Goal: Task Accomplishment & Management: Complete application form

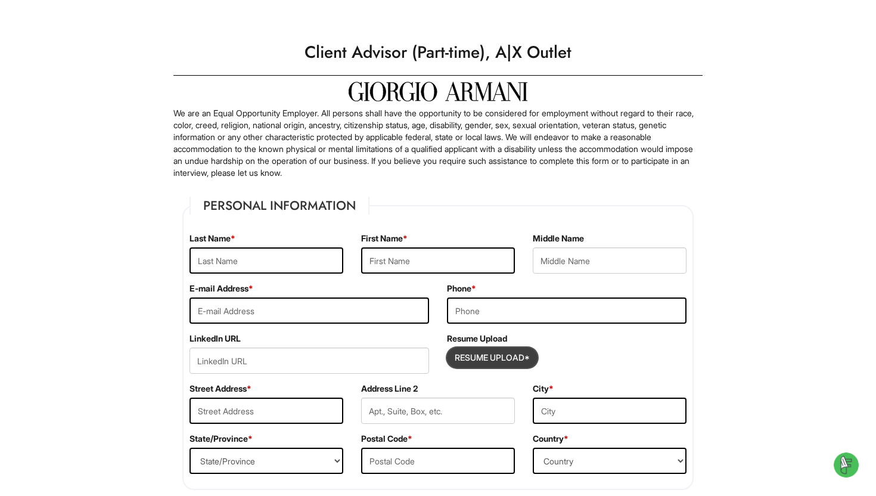
click at [486, 349] on input "Resume Upload*" at bounding box center [491, 357] width 89 height 19
type input "C:\fakepath\MadridResume.pdf"
click at [300, 251] on input "text" at bounding box center [266, 260] width 154 height 26
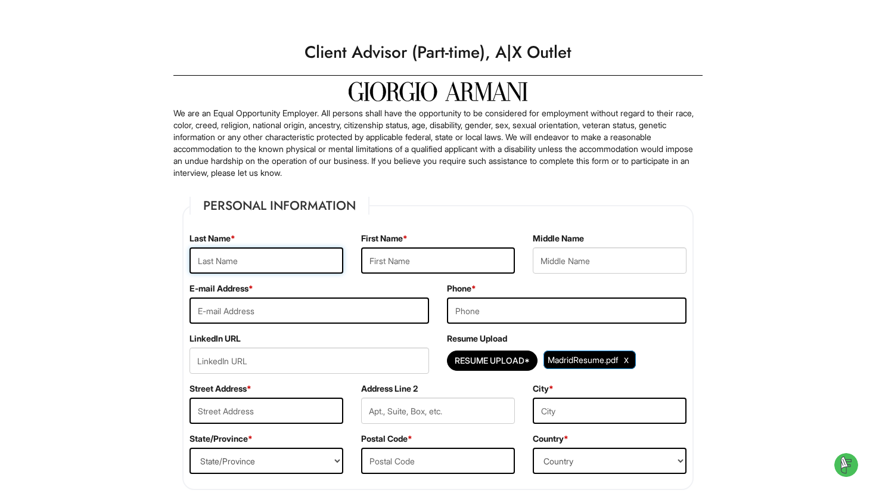
type input "Madrid"
type input "Olivia"
type input "oliviarmmadrid@gmail.com"
type input "4255784328"
type input "4141 S Bandit CT"
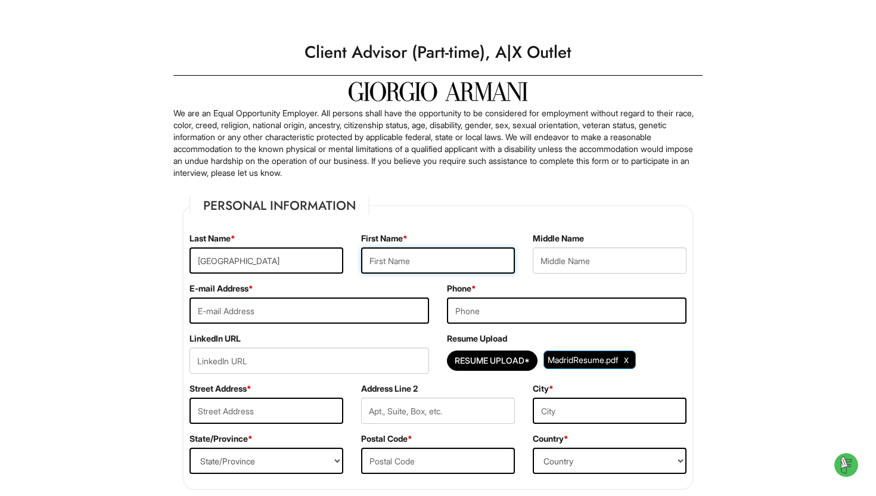
type input "Gilbert"
select select "AZ"
type input "85297"
select select "United States of America"
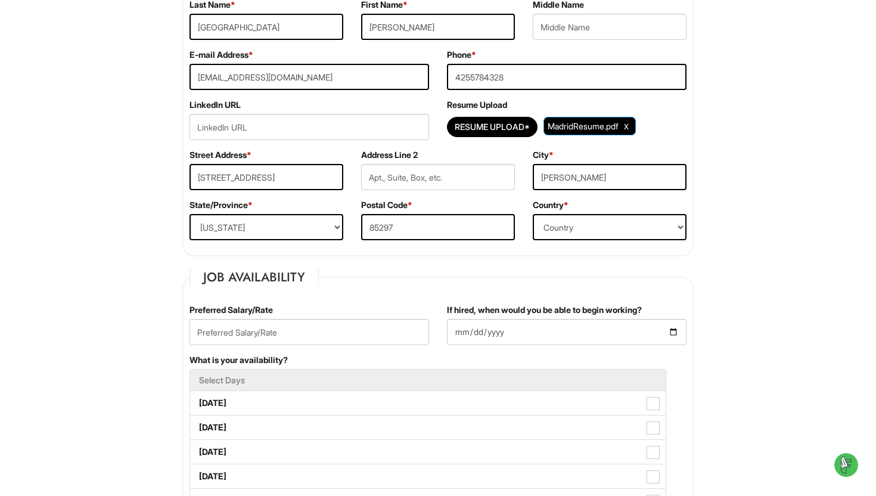
scroll to position [279, 0]
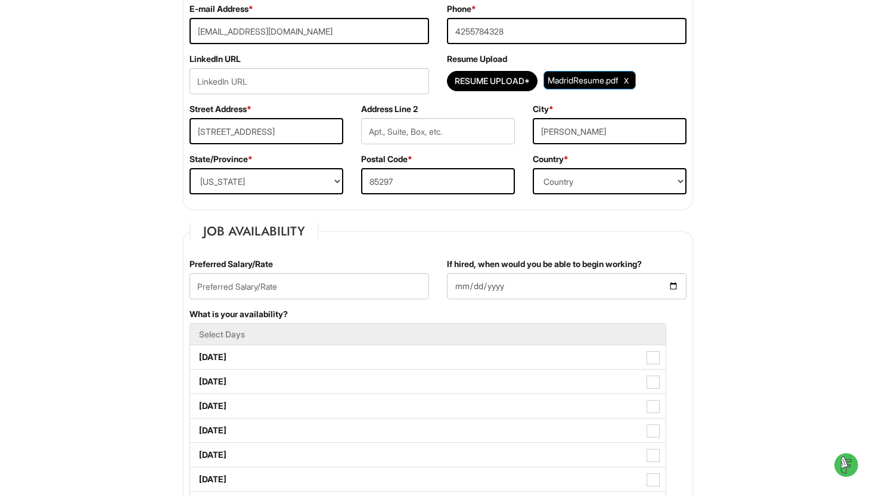
click at [309, 300] on div "Preferred Salary/Rate" at bounding box center [309, 283] width 257 height 50
click at [309, 295] on input "text" at bounding box center [309, 286] width 240 height 26
type input "20/hr"
click at [519, 285] on input "If hired, when would you be able to begin working?" at bounding box center [567, 286] width 240 height 26
click at [676, 283] on input "If hired, when would you be able to begin working?" at bounding box center [567, 286] width 240 height 26
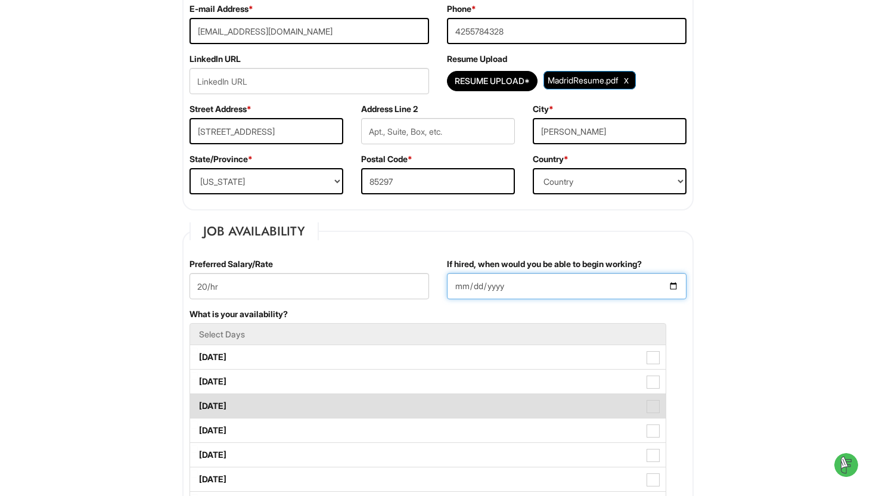
type input "2025-08-24"
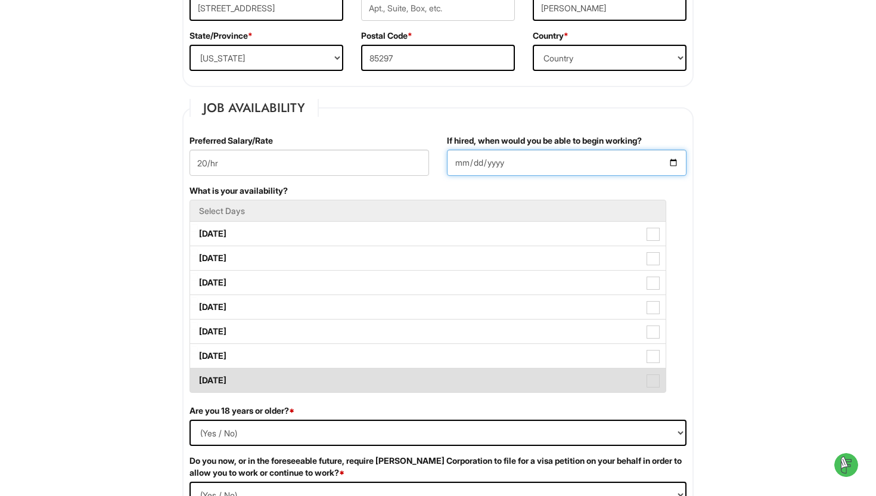
scroll to position [405, 0]
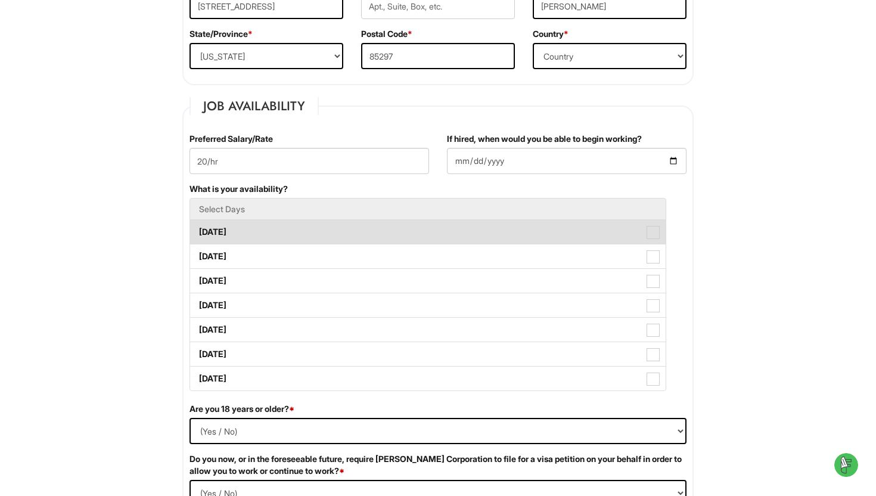
click at [656, 228] on span at bounding box center [652, 232] width 13 height 13
click at [198, 228] on Available_Monday "Monday" at bounding box center [194, 226] width 8 height 8
checkbox Available_Monday "true"
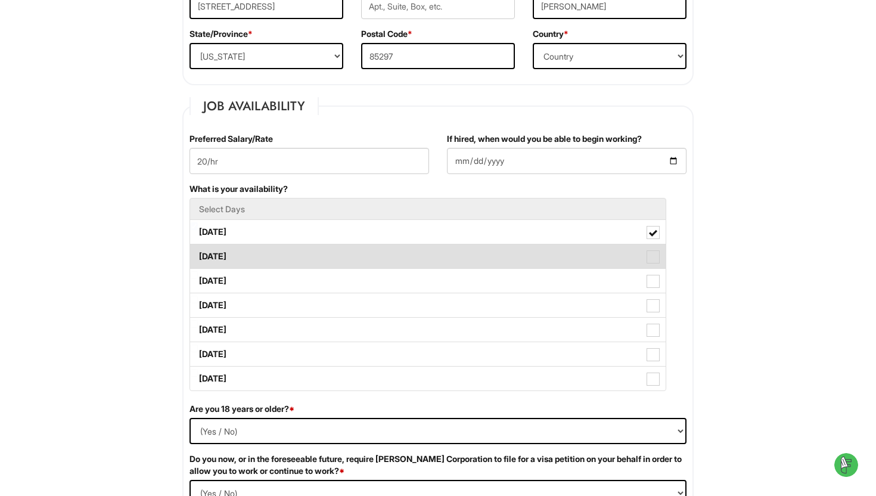
click at [656, 255] on span at bounding box center [652, 256] width 13 height 13
click at [198, 254] on Available_Tuesday "Tuesday" at bounding box center [194, 251] width 8 height 8
checkbox Available_Tuesday "true"
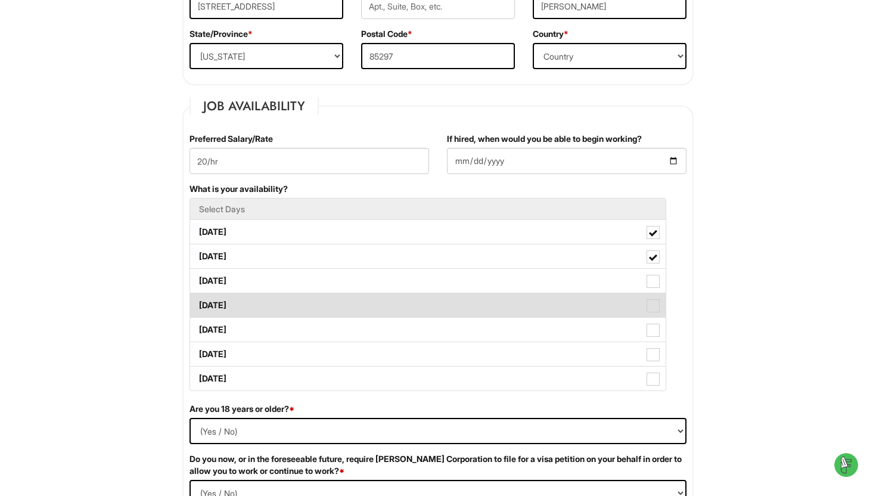
click at [655, 310] on span at bounding box center [652, 305] width 13 height 13
click at [198, 303] on Available_Thursday "Thursday" at bounding box center [194, 300] width 8 height 8
checkbox Available_Thursday "true"
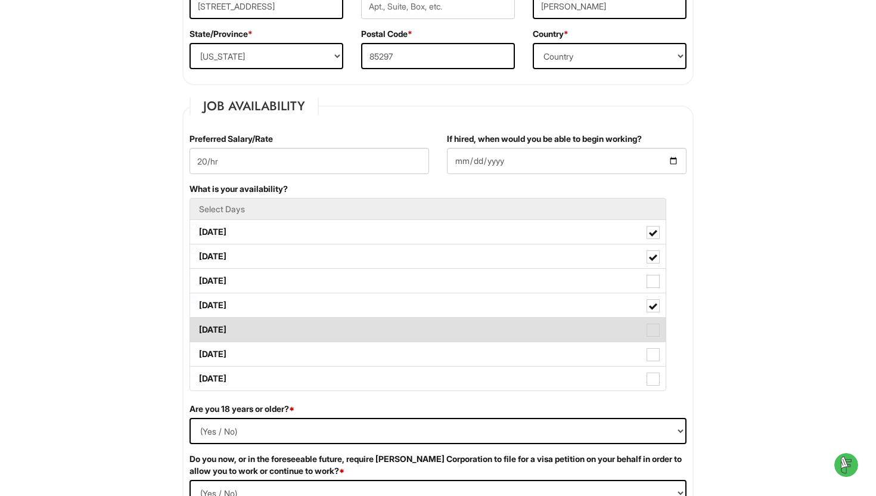
click at [655, 330] on span at bounding box center [652, 330] width 13 height 13
click at [198, 328] on Available_Friday "Friday" at bounding box center [194, 324] width 8 height 8
checkbox Available_Friday "true"
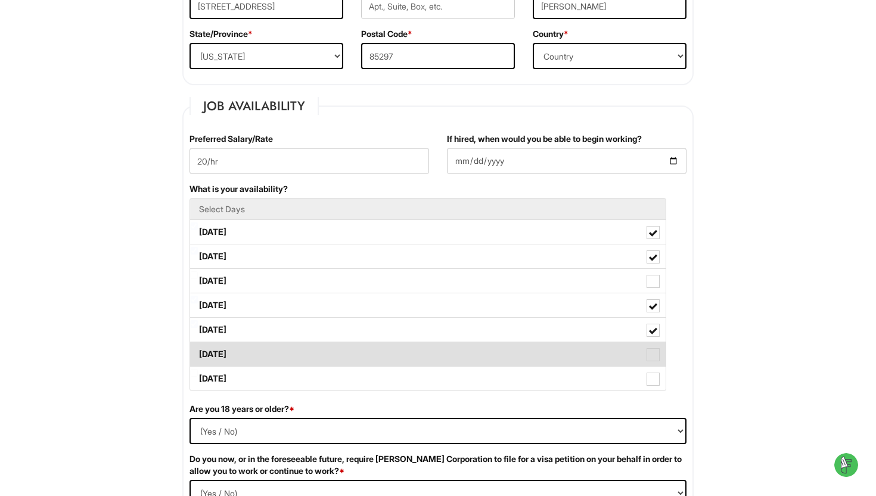
click at [655, 357] on span at bounding box center [652, 354] width 13 height 13
click at [198, 352] on Available_Saturday "Saturday" at bounding box center [194, 348] width 8 height 8
checkbox Available_Saturday "true"
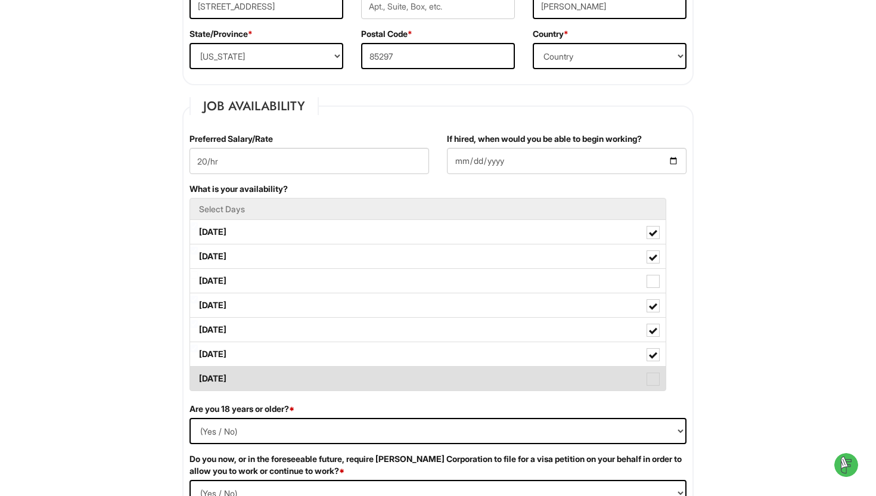
click at [655, 372] on span at bounding box center [652, 378] width 13 height 13
click at [198, 372] on Available_Sunday "Sunday" at bounding box center [194, 373] width 8 height 8
checkbox Available_Sunday "true"
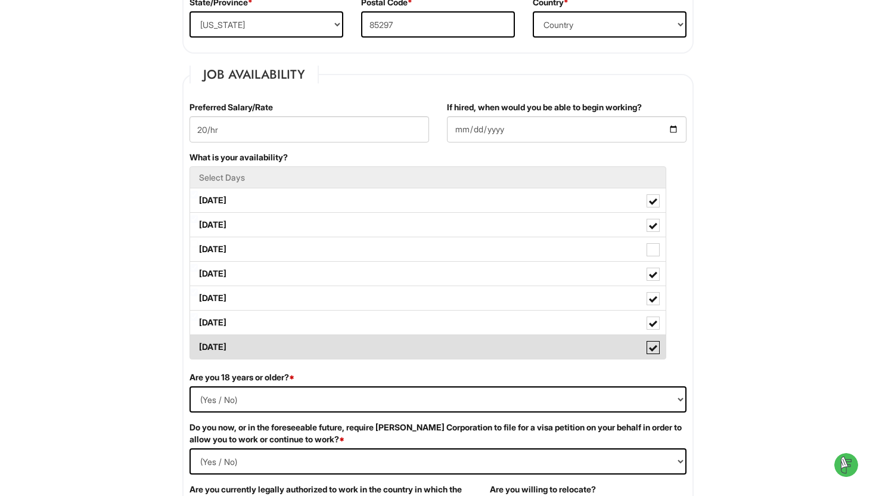
scroll to position [486, 0]
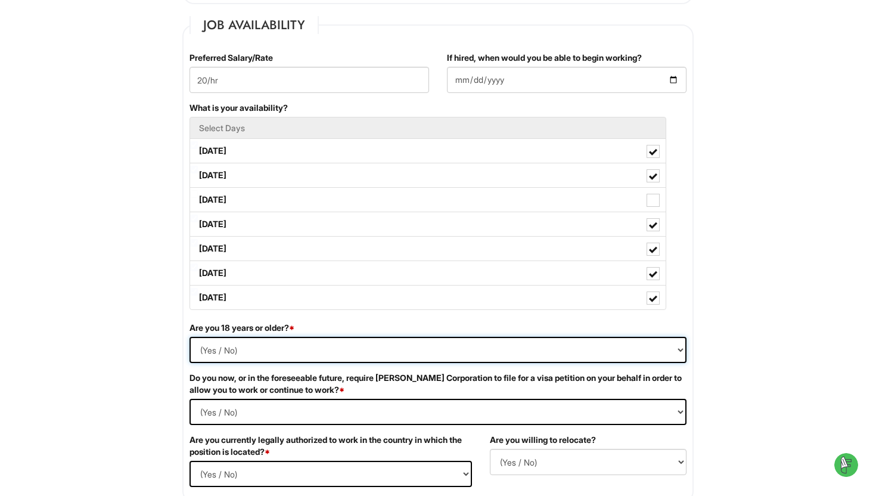
click at [635, 346] on select "(Yes / No) Yes No" at bounding box center [437, 350] width 497 height 26
select select "Yes"
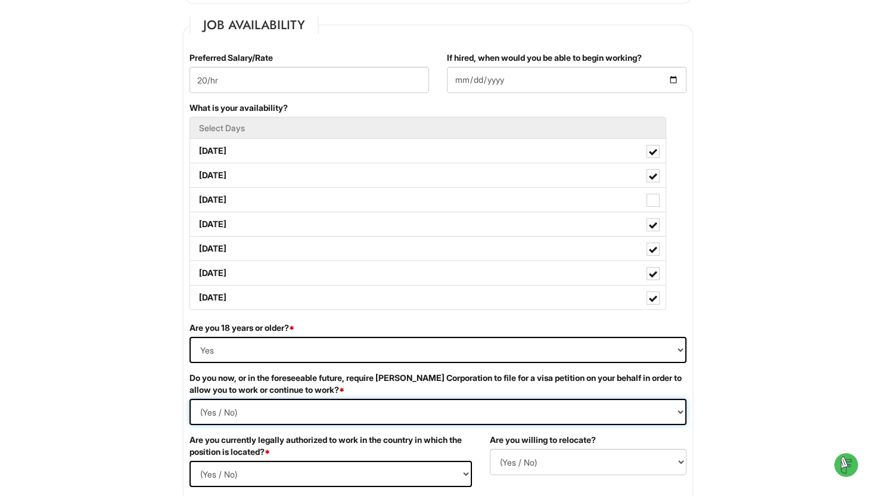
click at [503, 406] on Required "(Yes / No) Yes No" at bounding box center [437, 412] width 497 height 26
select Required "No"
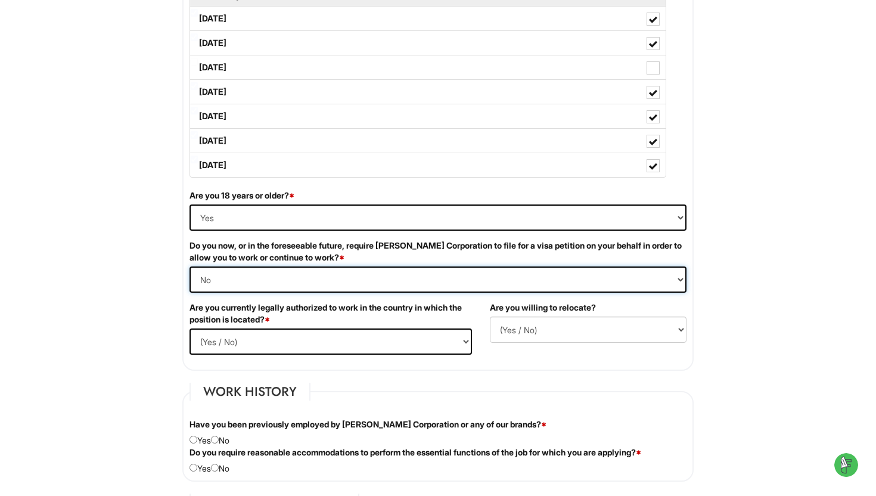
scroll to position [664, 0]
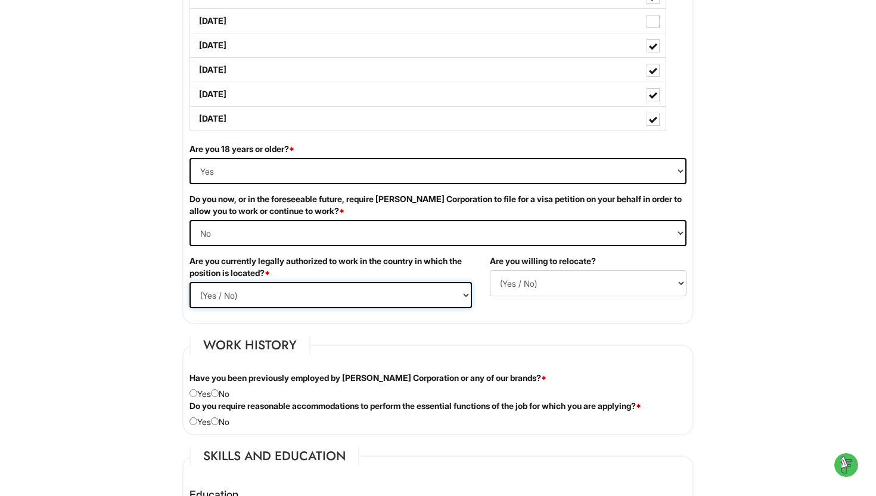
click at [455, 294] on select "(Yes / No) Yes No" at bounding box center [330, 295] width 282 height 26
select select "Yes"
click at [528, 288] on select "(Yes / No) No Yes" at bounding box center [588, 283] width 197 height 26
select select "Y"
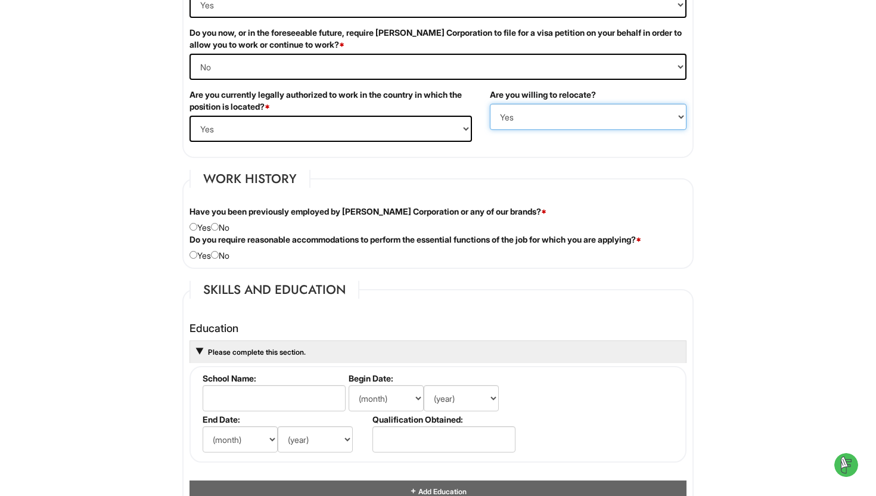
scroll to position [841, 0]
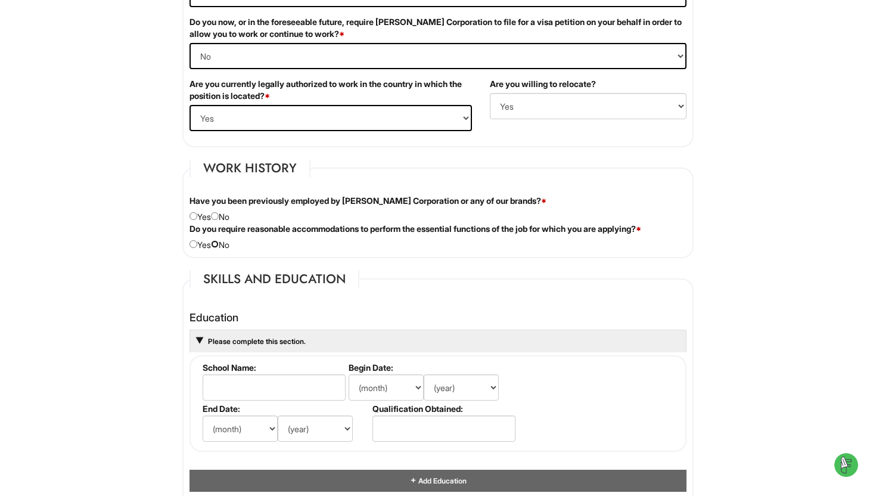
click at [219, 245] on input "radio" at bounding box center [215, 244] width 8 height 8
radio input "true"
click at [218, 216] on input "radio" at bounding box center [215, 216] width 8 height 8
radio input "true"
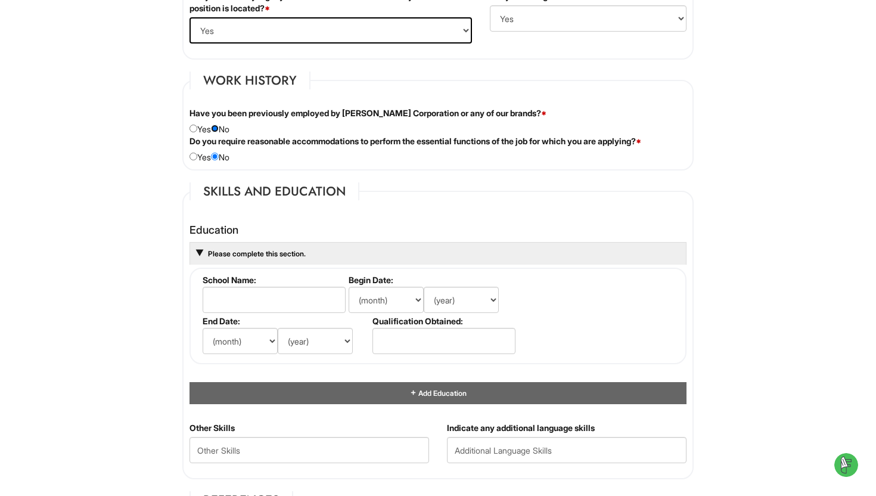
scroll to position [1068, 0]
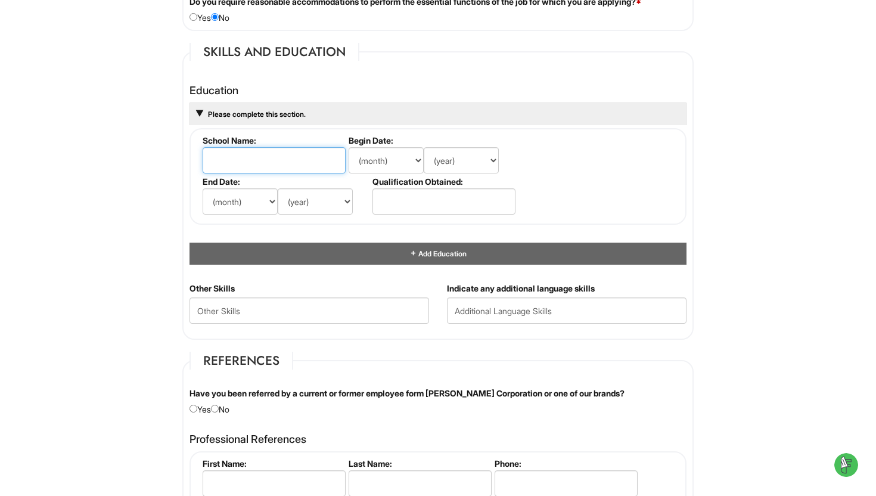
click at [278, 166] on input "text" at bounding box center [274, 160] width 143 height 26
type input "Arizona State University"
click at [394, 165] on select "(month) Jan Feb Mar Apr May Jun Jul Aug Sep Oct Nov Dec" at bounding box center [386, 160] width 75 height 26
click at [475, 160] on select "(year) 2029 2028 2027 2026 2025 2024 2023 2022 2021 2020 2019 2018 2017 2016 20…" at bounding box center [461, 160] width 75 height 26
click at [393, 166] on select "(month) Jan Feb Mar Apr May Jun Jul Aug Sep Oct Nov Dec" at bounding box center [386, 160] width 75 height 26
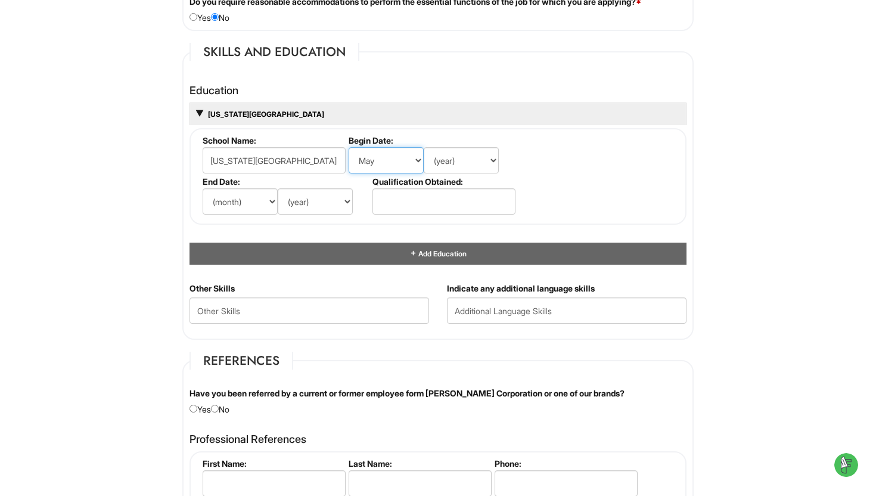
select select "8"
click at [487, 153] on select "(year) 2029 2028 2027 2026 2025 2024 2023 2022 2021 2020 2019 2018 2017 2016 20…" at bounding box center [461, 160] width 75 height 26
select select "2022"
click at [534, 183] on fieldset "School Name: Arizona State University Begin Date: (month) Jan Feb Mar Apr May J…" at bounding box center [437, 176] width 497 height 97
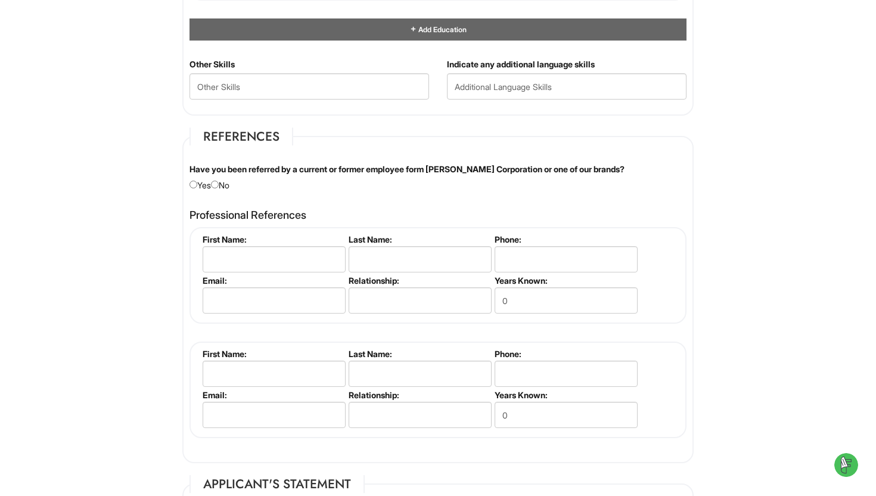
scroll to position [1315, 0]
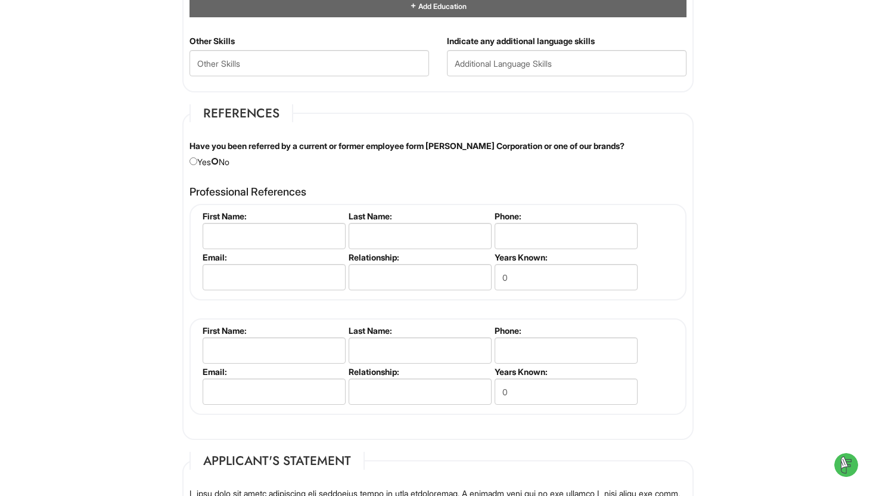
click at [219, 160] on input "radio" at bounding box center [215, 161] width 8 height 8
radio input "true"
click at [250, 236] on input "text" at bounding box center [274, 236] width 143 height 26
type input "Jamie"
click at [384, 237] on input "text" at bounding box center [420, 236] width 143 height 26
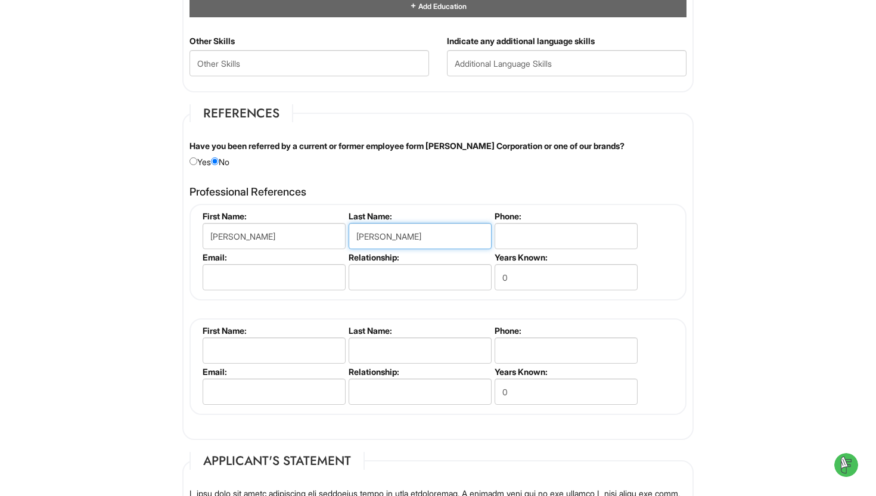
type input "Magana"
click at [540, 238] on input "tel" at bounding box center [566, 236] width 143 height 26
type input "8289141662"
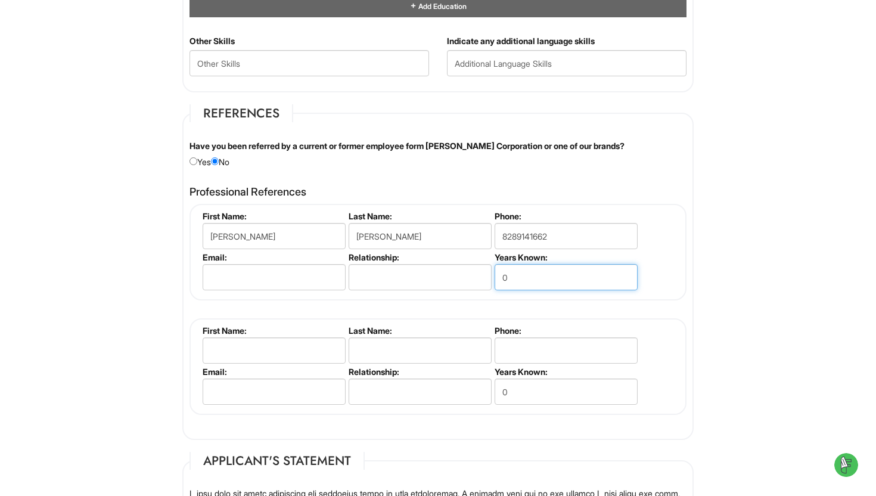
click at [553, 275] on input "0" at bounding box center [566, 277] width 143 height 26
type input "1"
click at [411, 280] on input "text" at bounding box center [420, 277] width 143 height 26
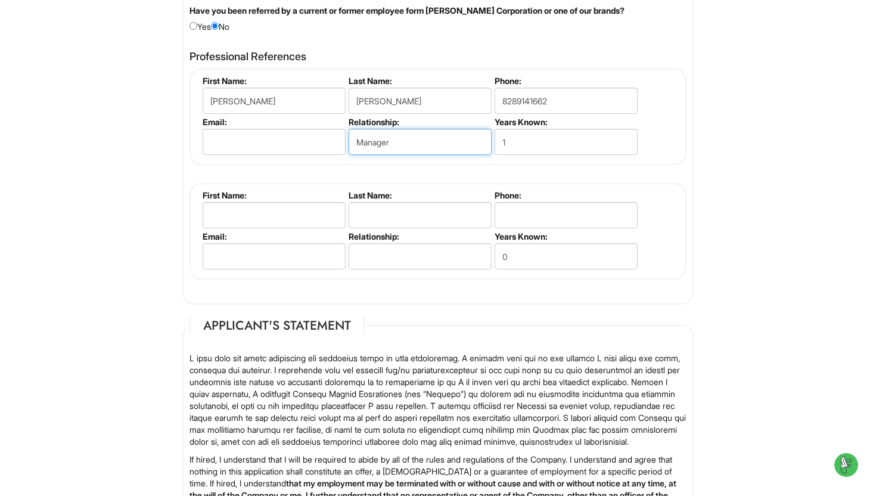
type input "Manager"
click at [386, 298] on fieldset "References Have you been referred by a current or former employee form Giorgio …" at bounding box center [437, 136] width 511 height 335
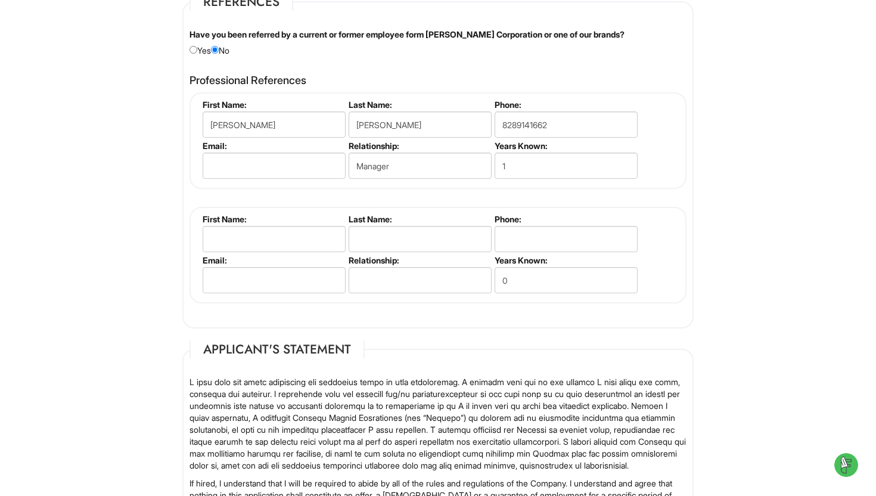
scroll to position [1426, 0]
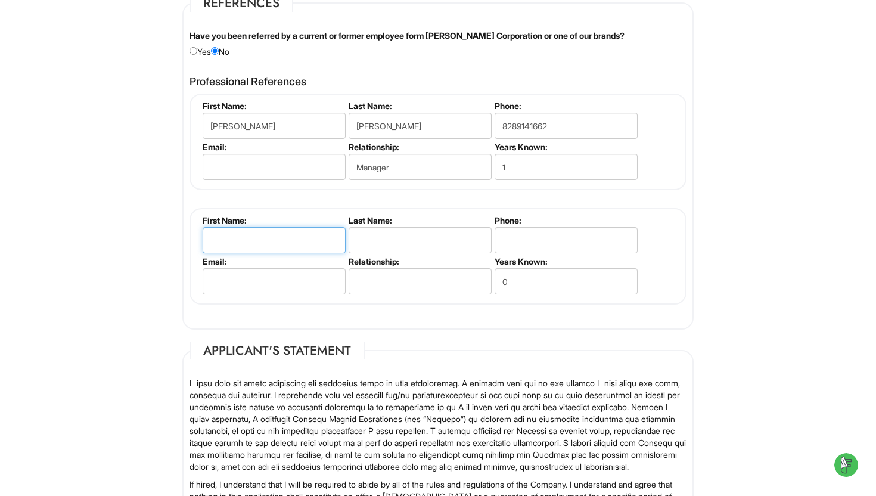
click at [299, 237] on input "text" at bounding box center [274, 240] width 143 height 26
type input "Ava"
click at [382, 251] on input "text" at bounding box center [420, 240] width 143 height 26
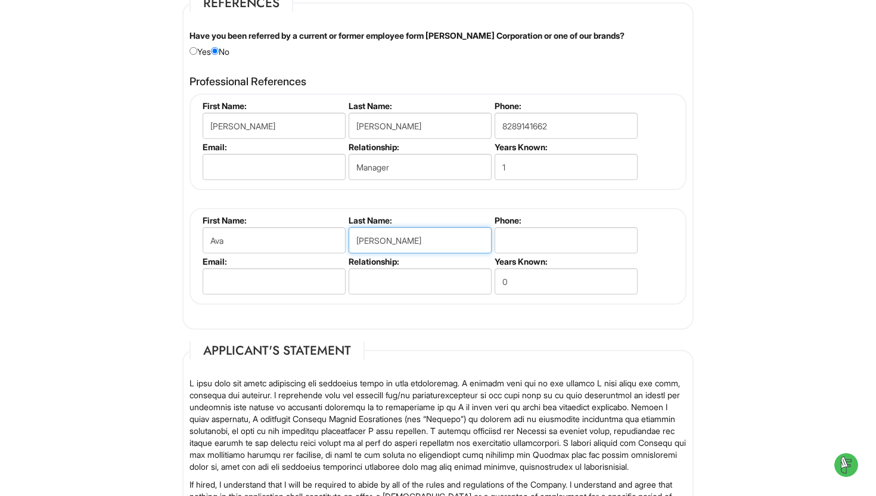
type input "Lara"
click at [422, 282] on input "text" at bounding box center [420, 281] width 143 height 26
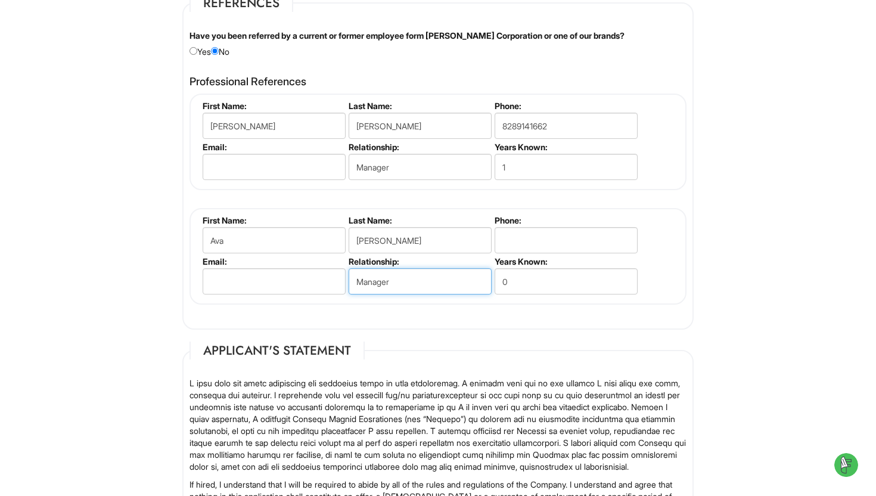
type input "Manager"
click at [543, 285] on input "0" at bounding box center [566, 281] width 143 height 26
type input "1"
click at [580, 242] on input "tel" at bounding box center [566, 240] width 143 height 26
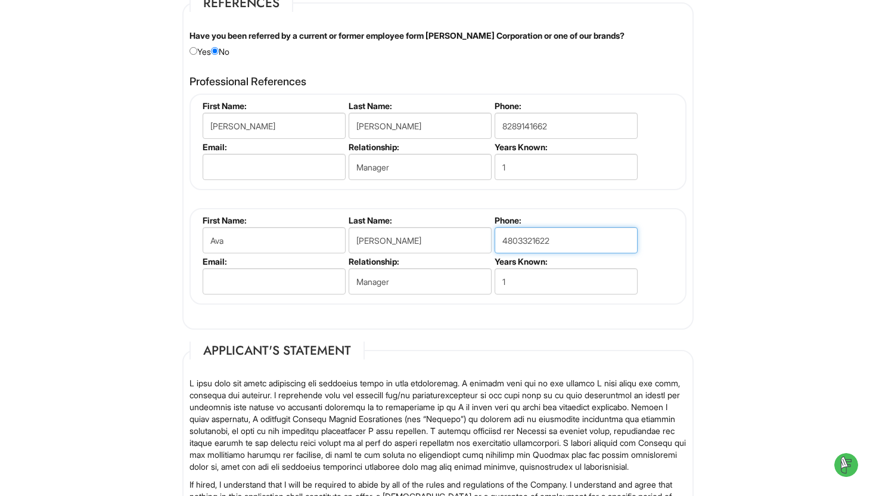
type input "4803321622"
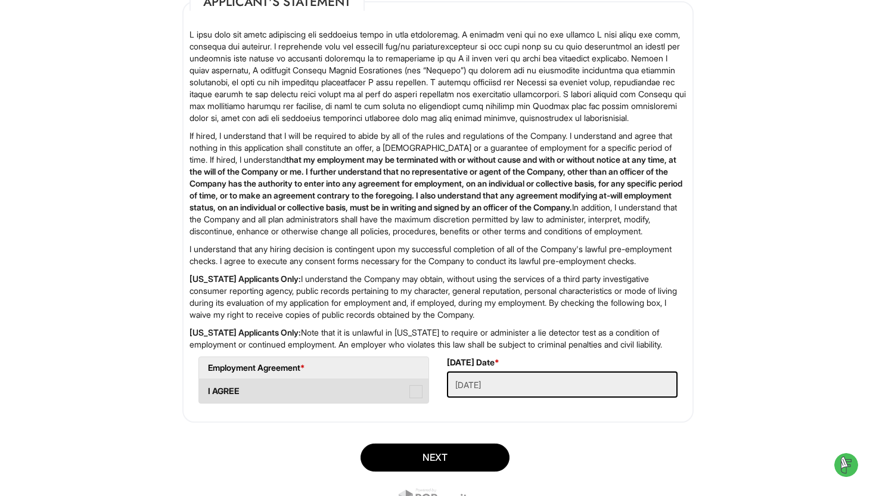
click at [415, 398] on span at bounding box center [415, 391] width 13 height 13
click at [207, 389] on AGREE "I AGREE" at bounding box center [203, 385] width 8 height 8
checkbox AGREE "true"
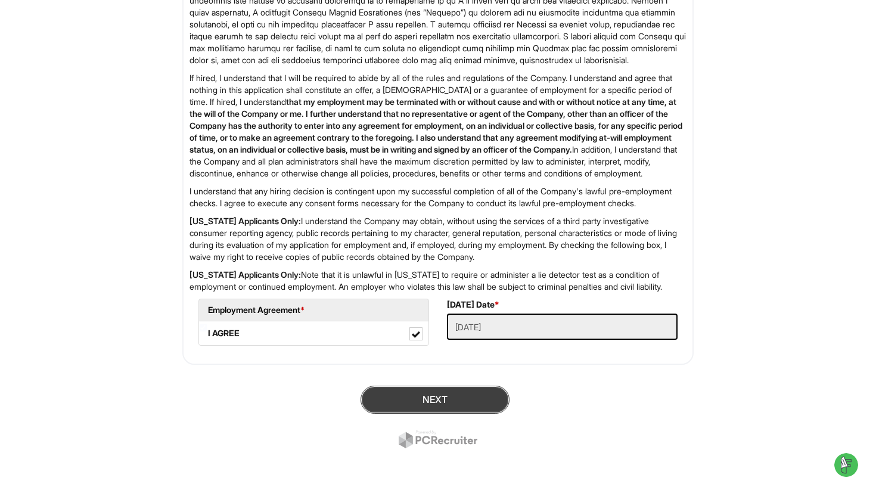
click at [427, 405] on button "Next" at bounding box center [434, 399] width 149 height 28
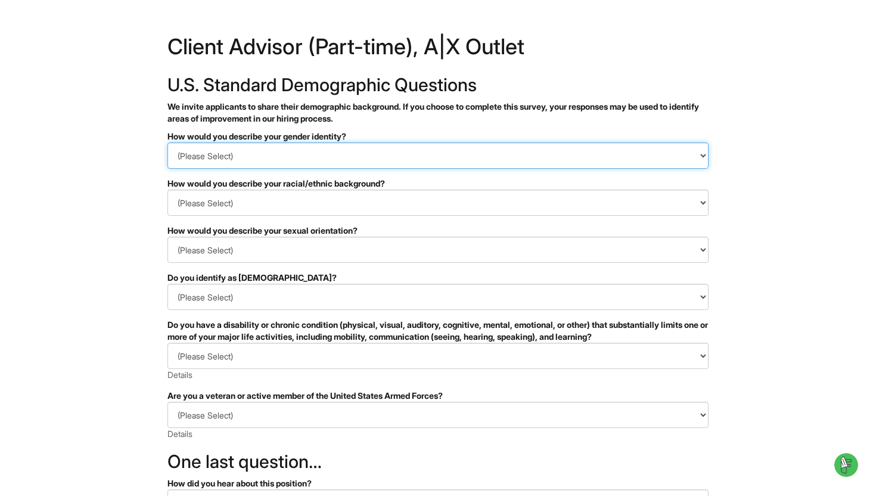
click at [471, 157] on select "(Please Select) Man Woman Non-binary I prefer to self-describe I don't wish to …" at bounding box center [437, 155] width 541 height 26
click at [282, 155] on select "(Please Select) Man Woman Non-binary I prefer to self-describe I don't wish to …" at bounding box center [437, 155] width 541 height 26
select select "Woman"
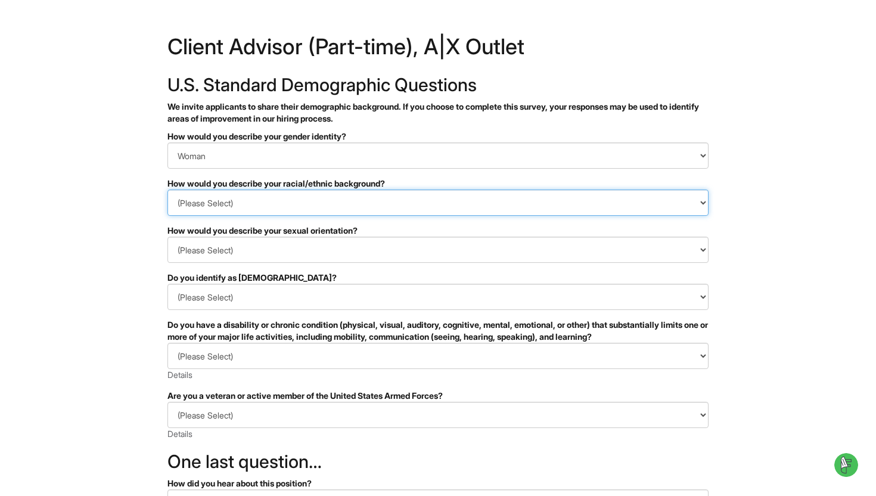
click at [272, 207] on select "(Please Select) Black or of African descent East Asian Hispanic, Latinx or of S…" at bounding box center [437, 202] width 541 height 26
select select "Hispanic, Latinx or of Spanish Origin"
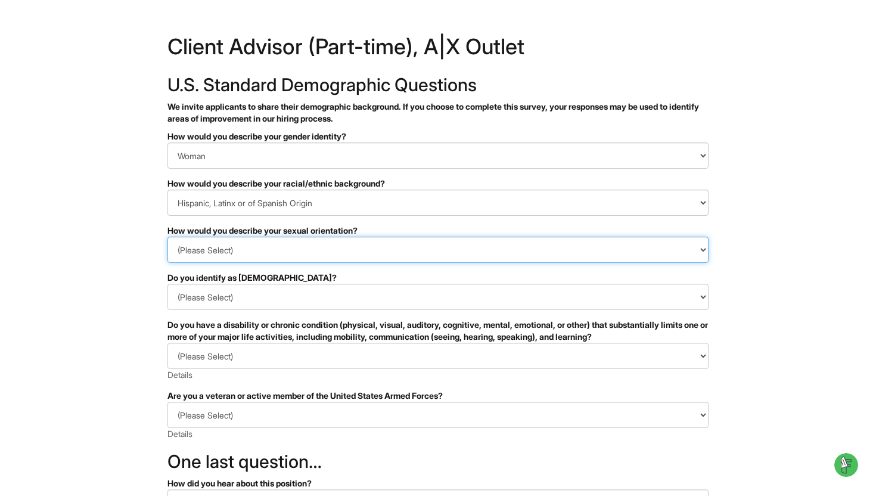
click at [263, 254] on select "(Please Select) Asexual Bisexual and/or pansexual Gay Heterosexual Lesbian Quee…" at bounding box center [437, 250] width 541 height 26
select select "Heterosexual"
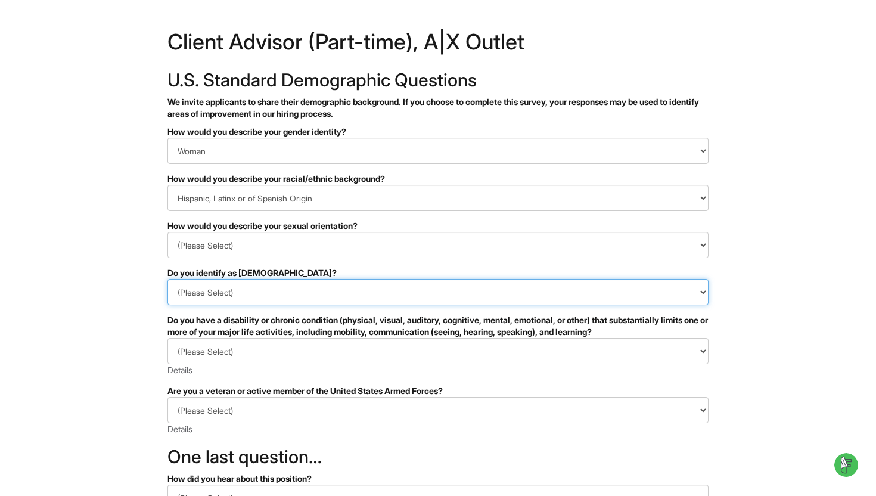
click at [249, 290] on select "(Please Select) Yes No I prefer to self-describe I don't wish to answer" at bounding box center [437, 292] width 541 height 26
select select "No"
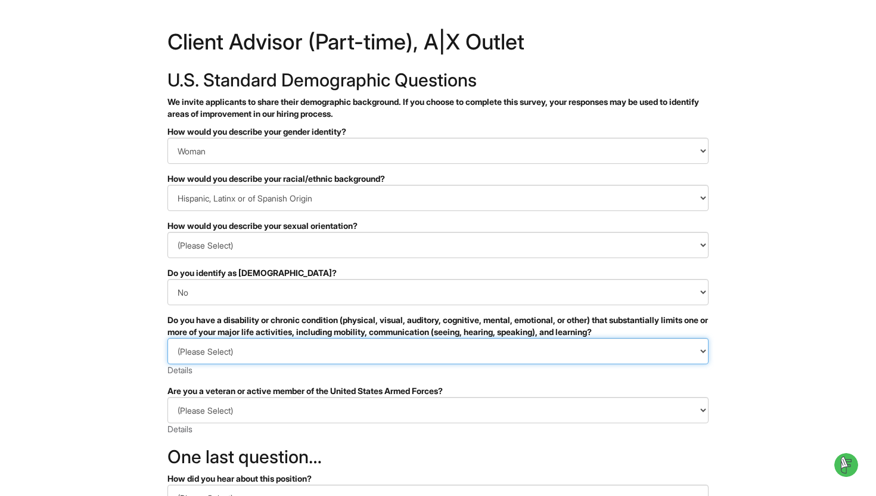
click at [241, 361] on select "(Please Select) YES, I HAVE A DISABILITY (or previously had a disability) NO, I…" at bounding box center [437, 351] width 541 height 26
select select "YES, I HAVE A DISABILITY (or previously had a disability)"
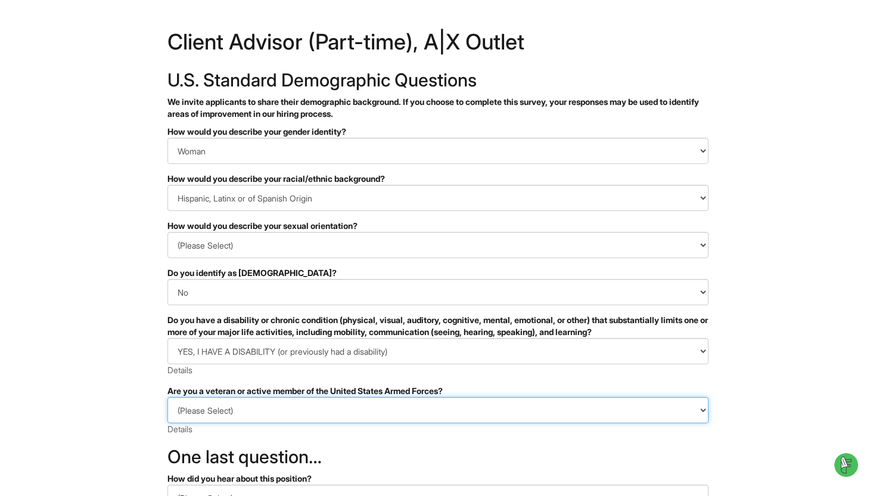
click at [228, 409] on select "(Please Select) I IDENTIFY AS ONE OR MORE OF THE CLASSIFICATIONS OF PROTECTED V…" at bounding box center [437, 410] width 541 height 26
select select "I AM NOT A PROTECTED VETERAN"
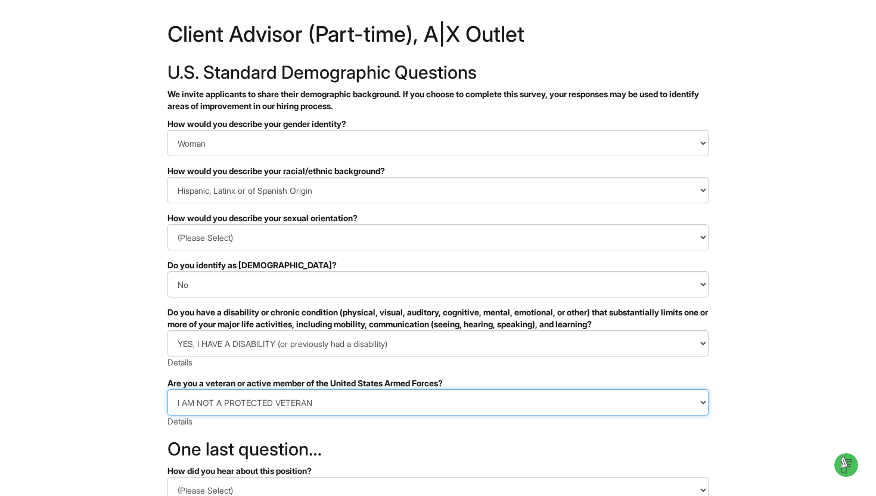
scroll to position [175, 0]
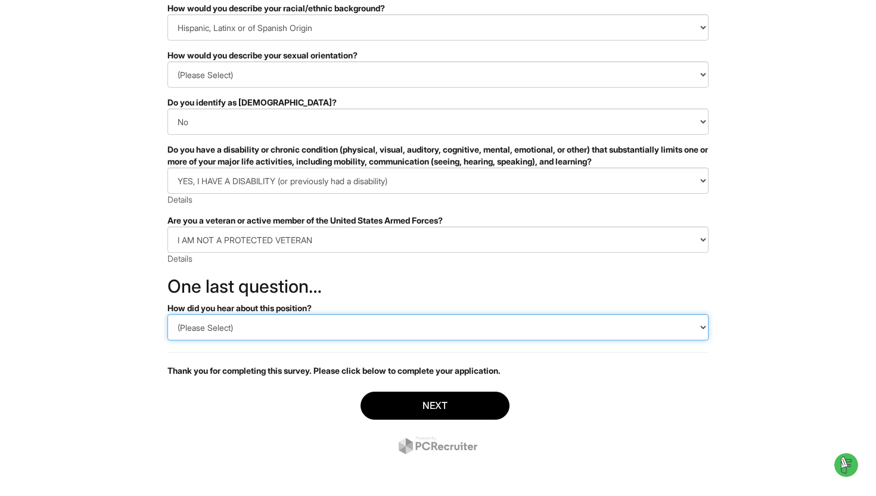
click at [255, 325] on select "(Please Select) CareerBuilder Indeed LinkedIn Monster Referral Other" at bounding box center [437, 327] width 541 height 26
select select "LinkedIn"
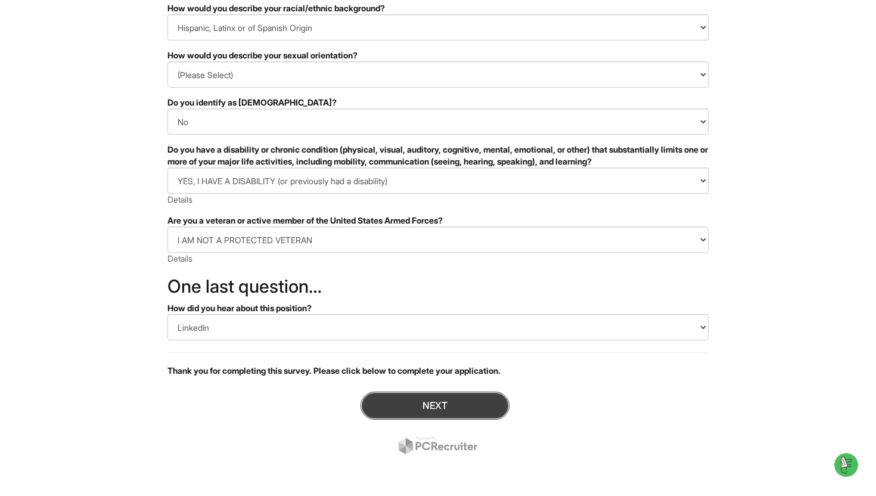
click at [398, 397] on button "Next" at bounding box center [434, 405] width 149 height 28
